Goal: Task Accomplishment & Management: Use online tool/utility

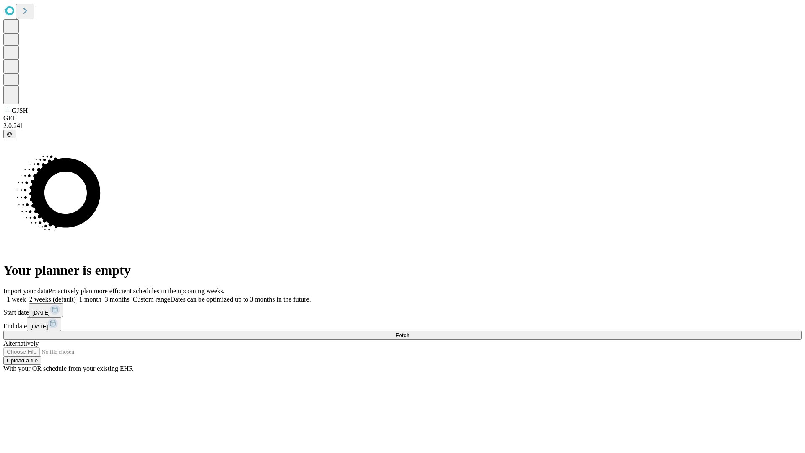
click at [409, 332] on span "Fetch" at bounding box center [403, 335] width 14 height 6
